Goal: Information Seeking & Learning: Learn about a topic

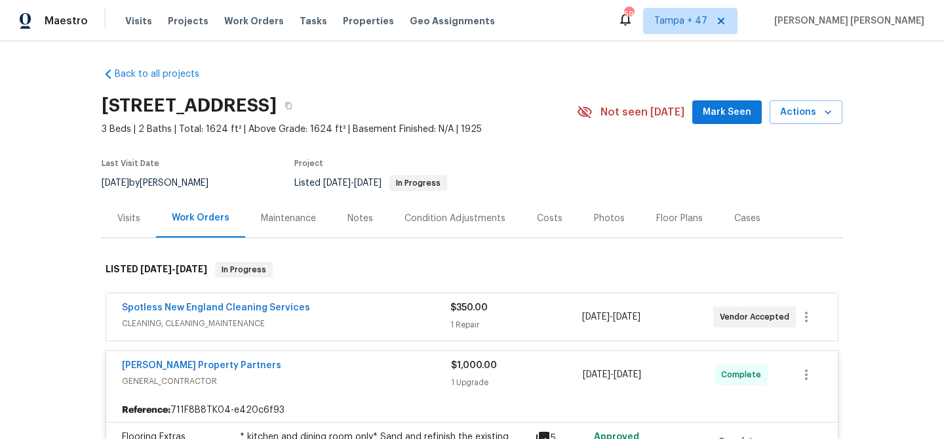
click at [130, 222] on div "Visits" at bounding box center [128, 218] width 23 height 13
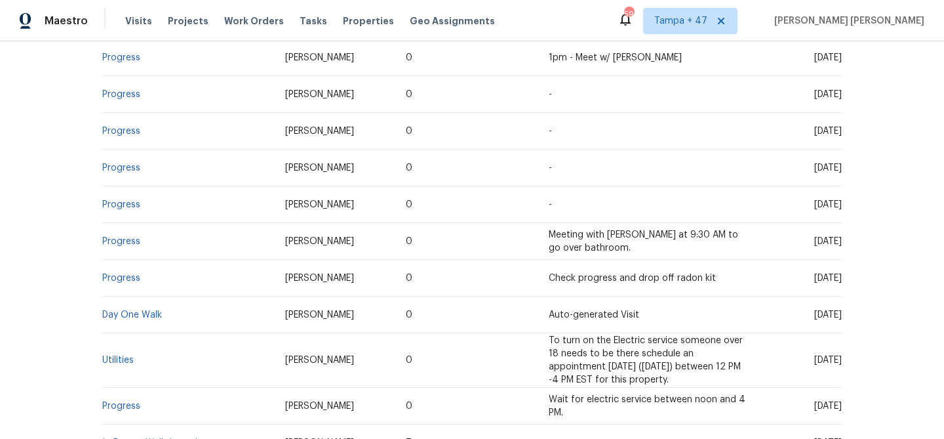
scroll to position [1115, 0]
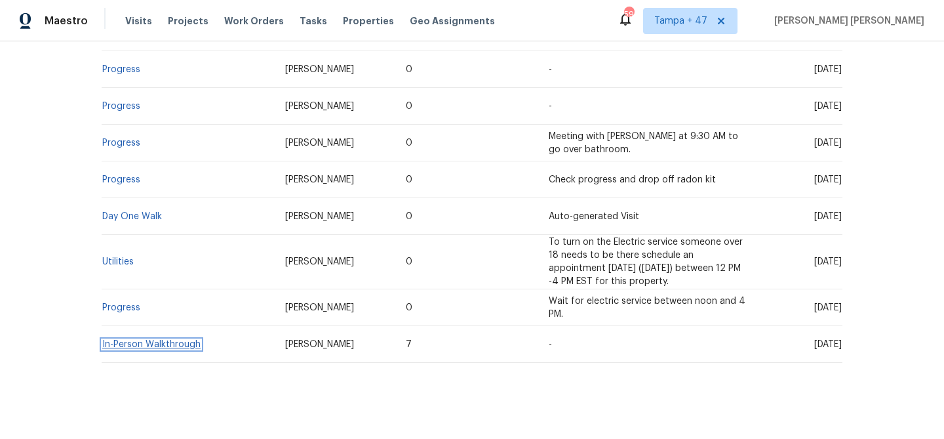
click at [169, 340] on link "In-Person Walkthrough" at bounding box center [151, 344] width 98 height 9
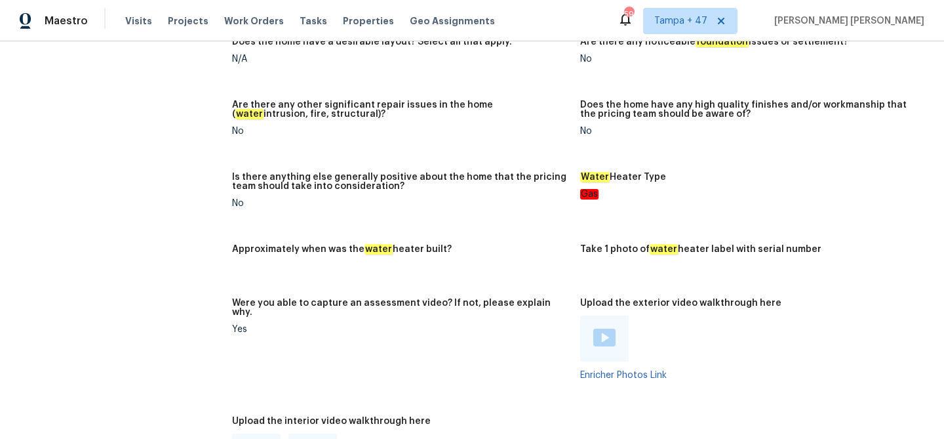
scroll to position [968, 0]
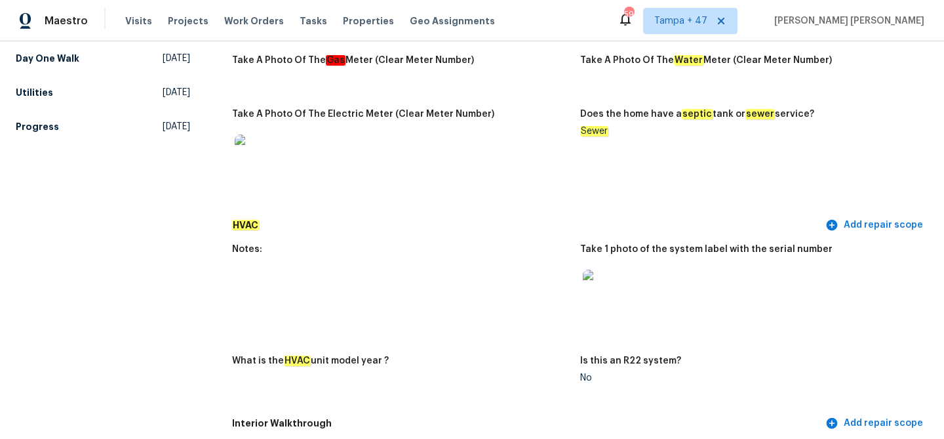
click at [606, 294] on img at bounding box center [604, 291] width 42 height 42
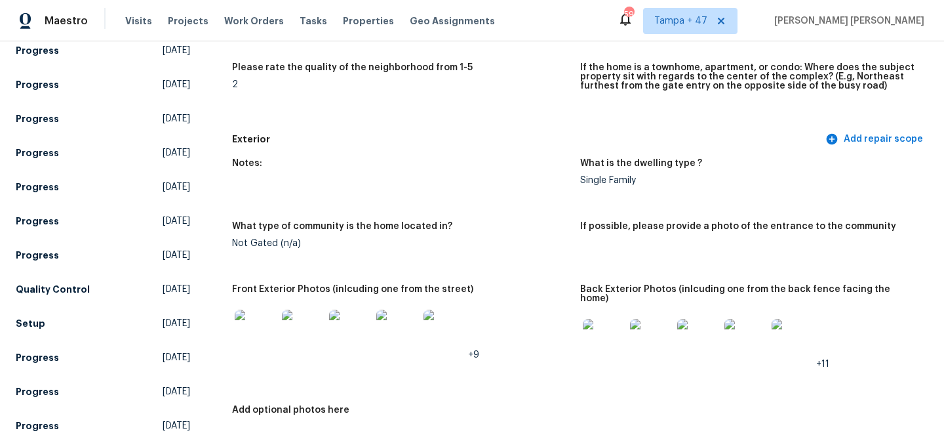
scroll to position [422, 0]
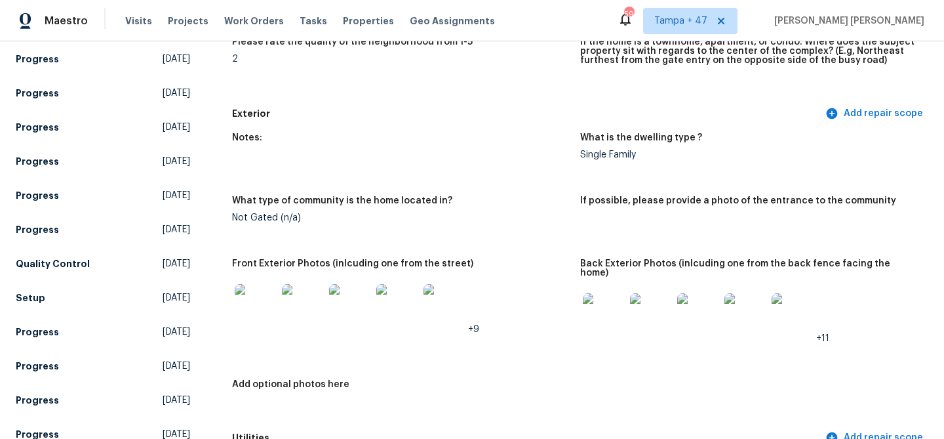
click at [257, 311] on img at bounding box center [256, 305] width 42 height 42
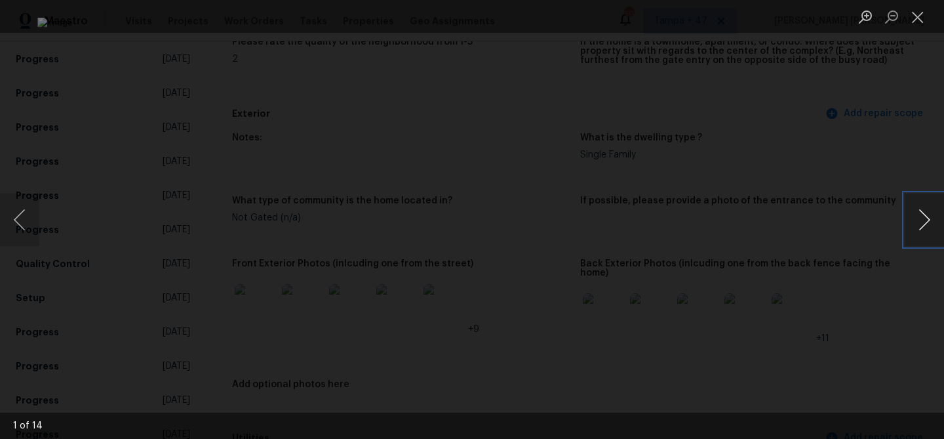
click at [927, 209] on button "Next image" at bounding box center [924, 219] width 39 height 52
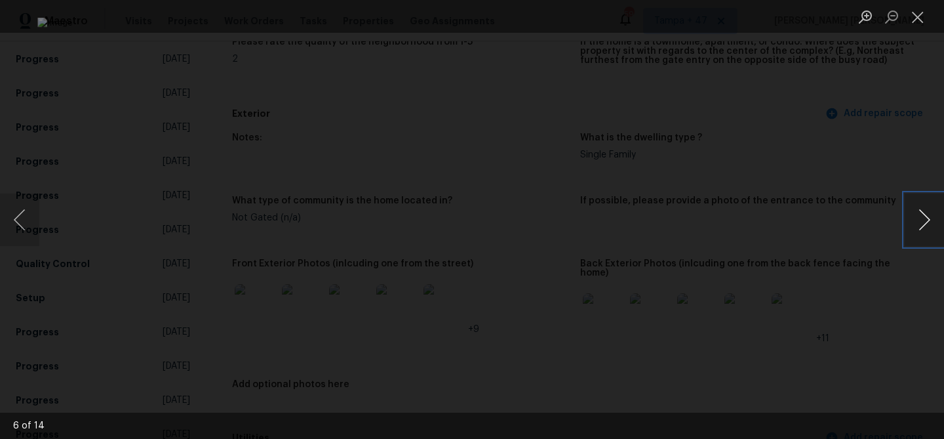
click at [927, 210] on button "Next image" at bounding box center [924, 219] width 39 height 52
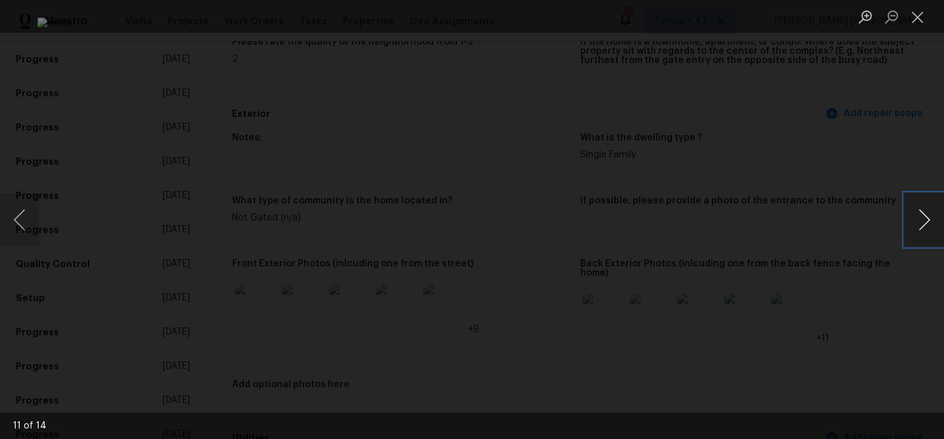
click at [927, 210] on button "Next image" at bounding box center [924, 219] width 39 height 52
click at [902, 300] on div "Lightbox" at bounding box center [472, 219] width 944 height 439
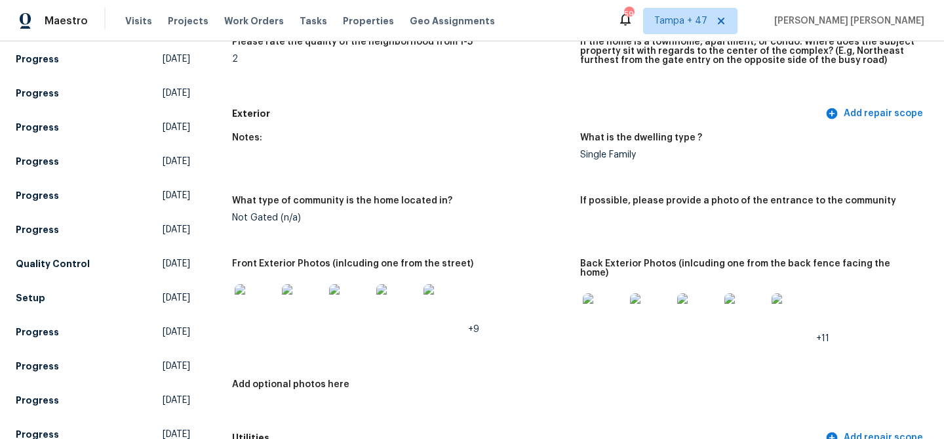
click at [614, 310] on img at bounding box center [604, 314] width 42 height 42
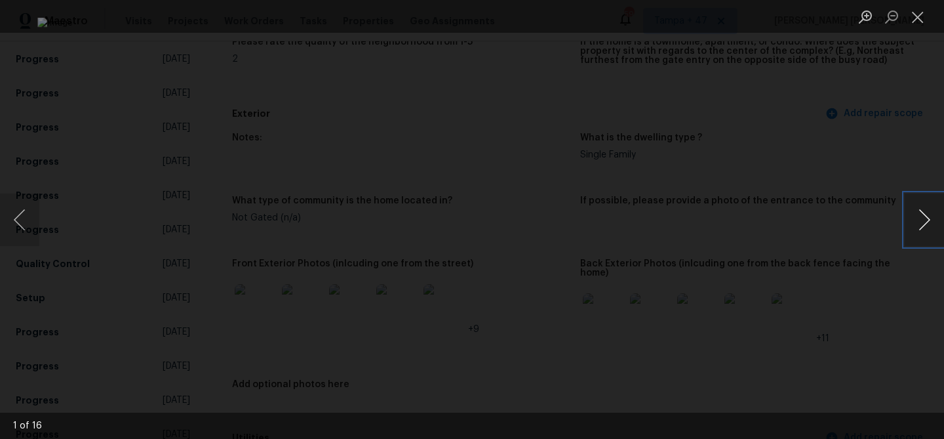
click at [915, 212] on button "Next image" at bounding box center [924, 219] width 39 height 52
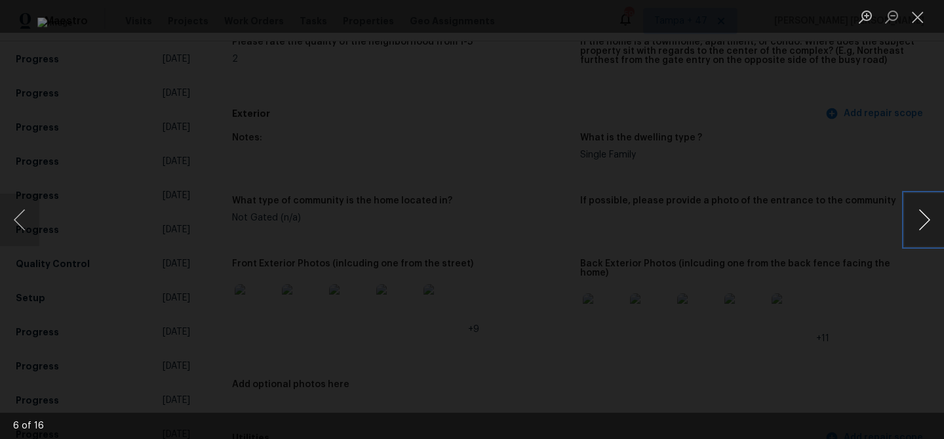
click at [915, 212] on button "Next image" at bounding box center [924, 219] width 39 height 52
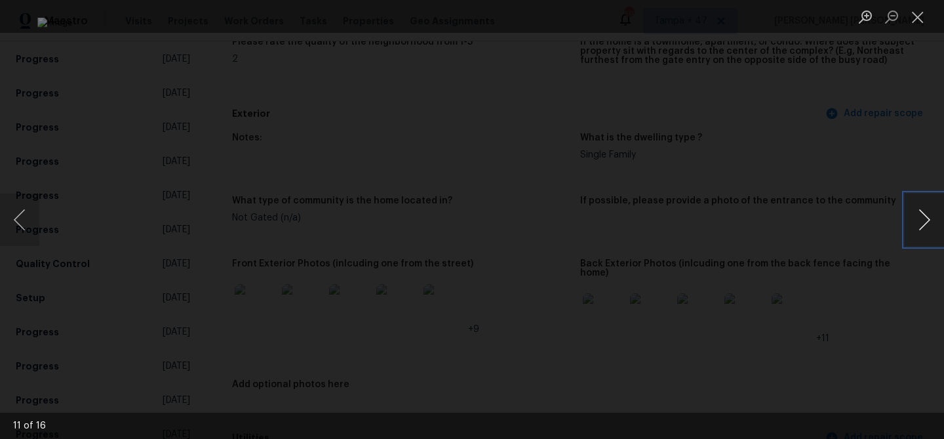
click at [915, 212] on button "Next image" at bounding box center [924, 219] width 39 height 52
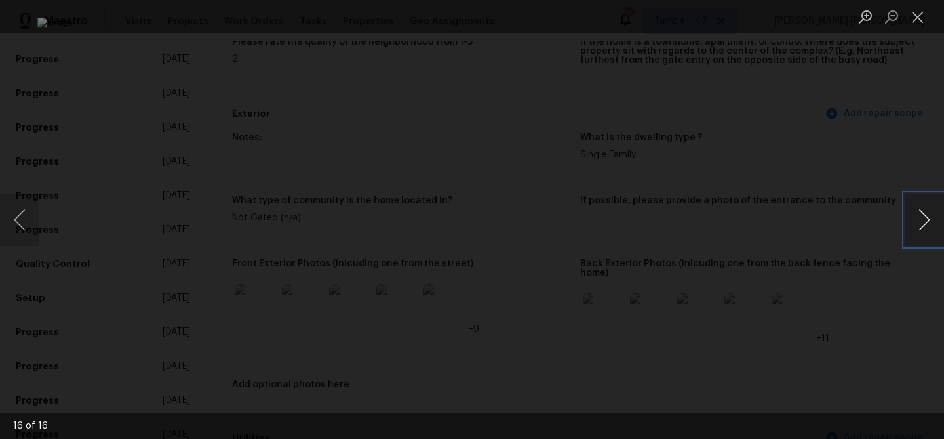
click at [915, 212] on button "Next image" at bounding box center [924, 219] width 39 height 52
click at [858, 319] on div "Lightbox" at bounding box center [472, 219] width 944 height 439
